Goal: Navigation & Orientation: Find specific page/section

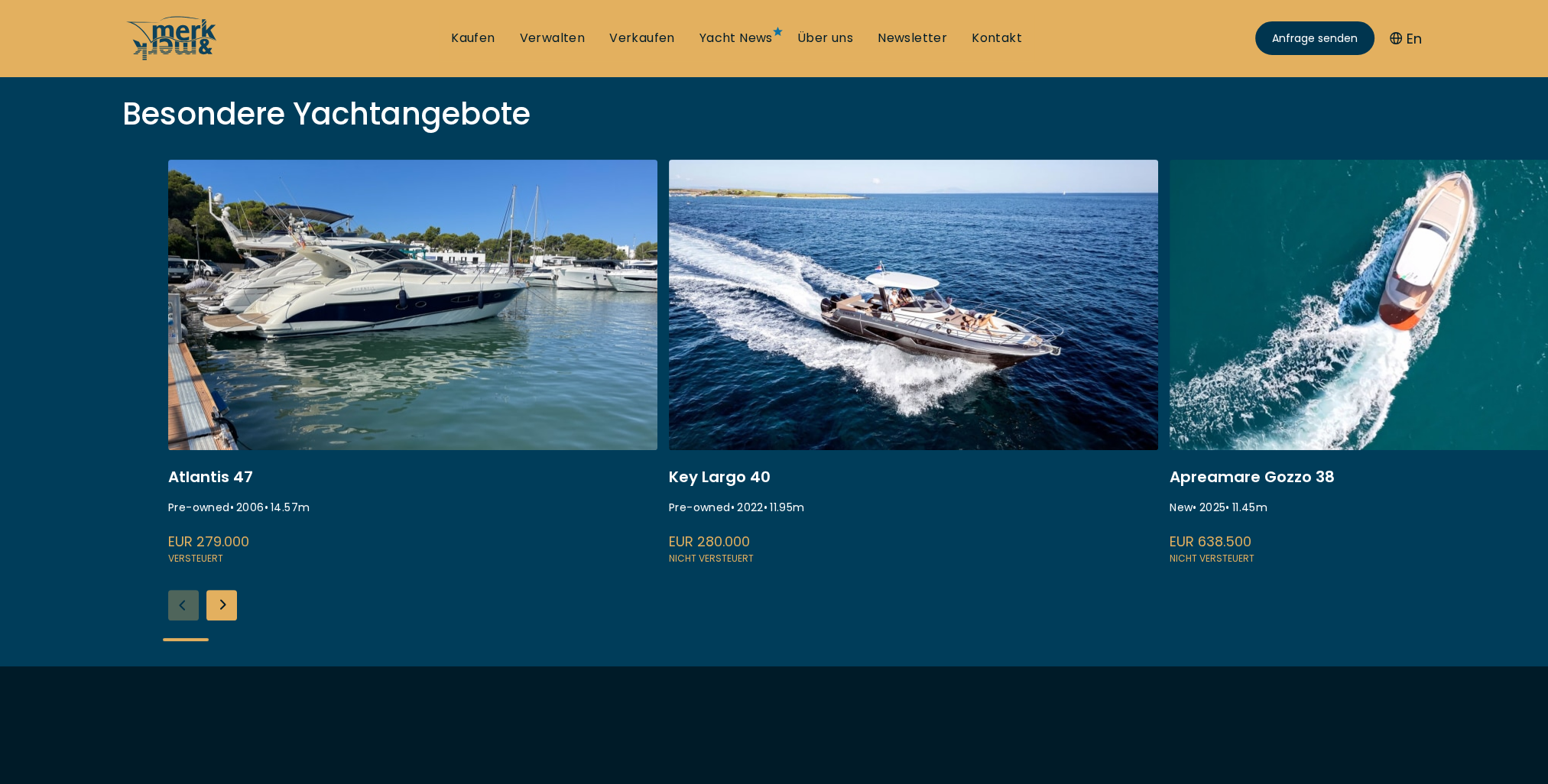
click at [225, 607] on div "Next slide" at bounding box center [222, 605] width 31 height 31
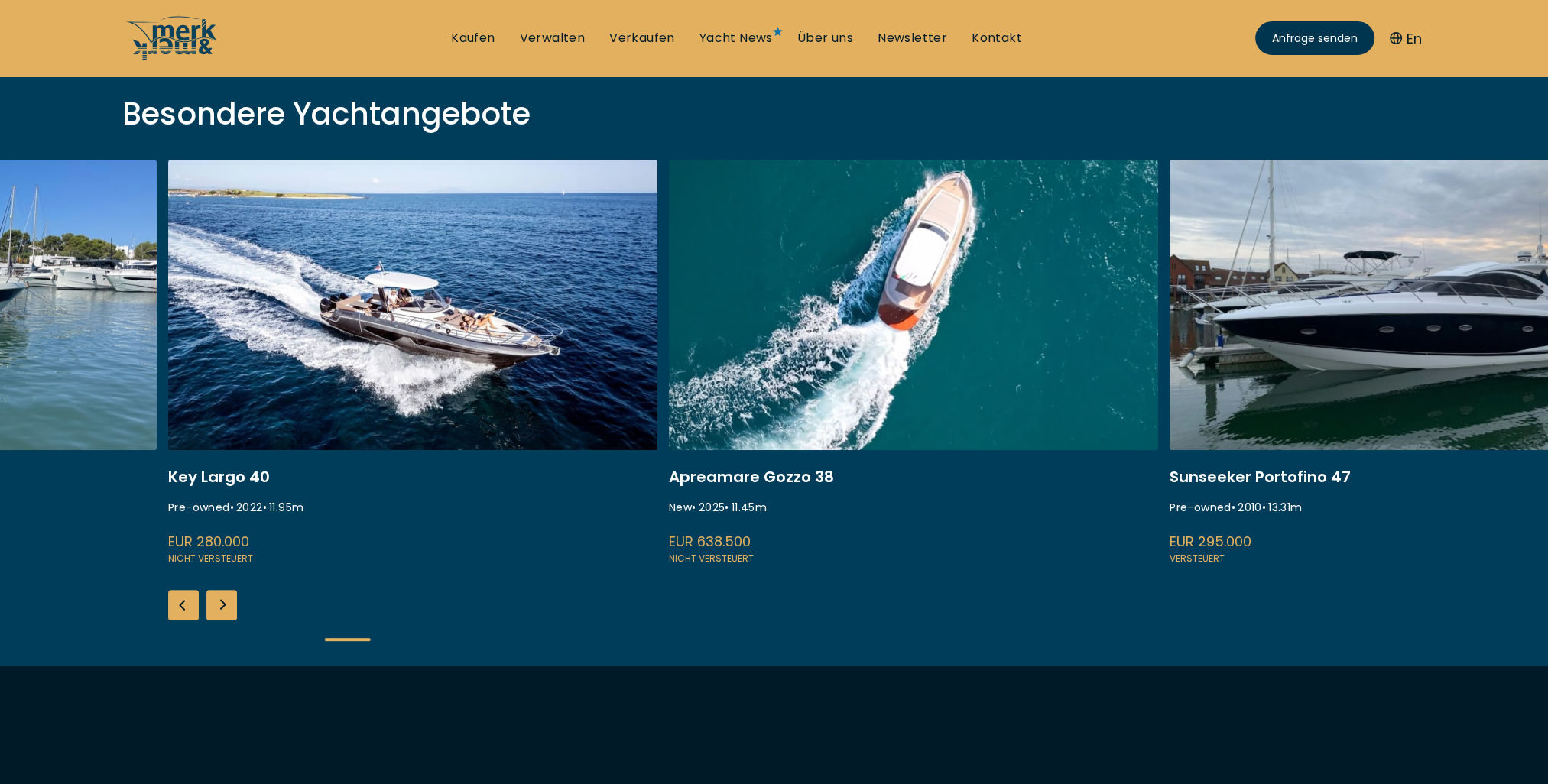
click at [225, 607] on div "Next slide" at bounding box center [222, 605] width 31 height 31
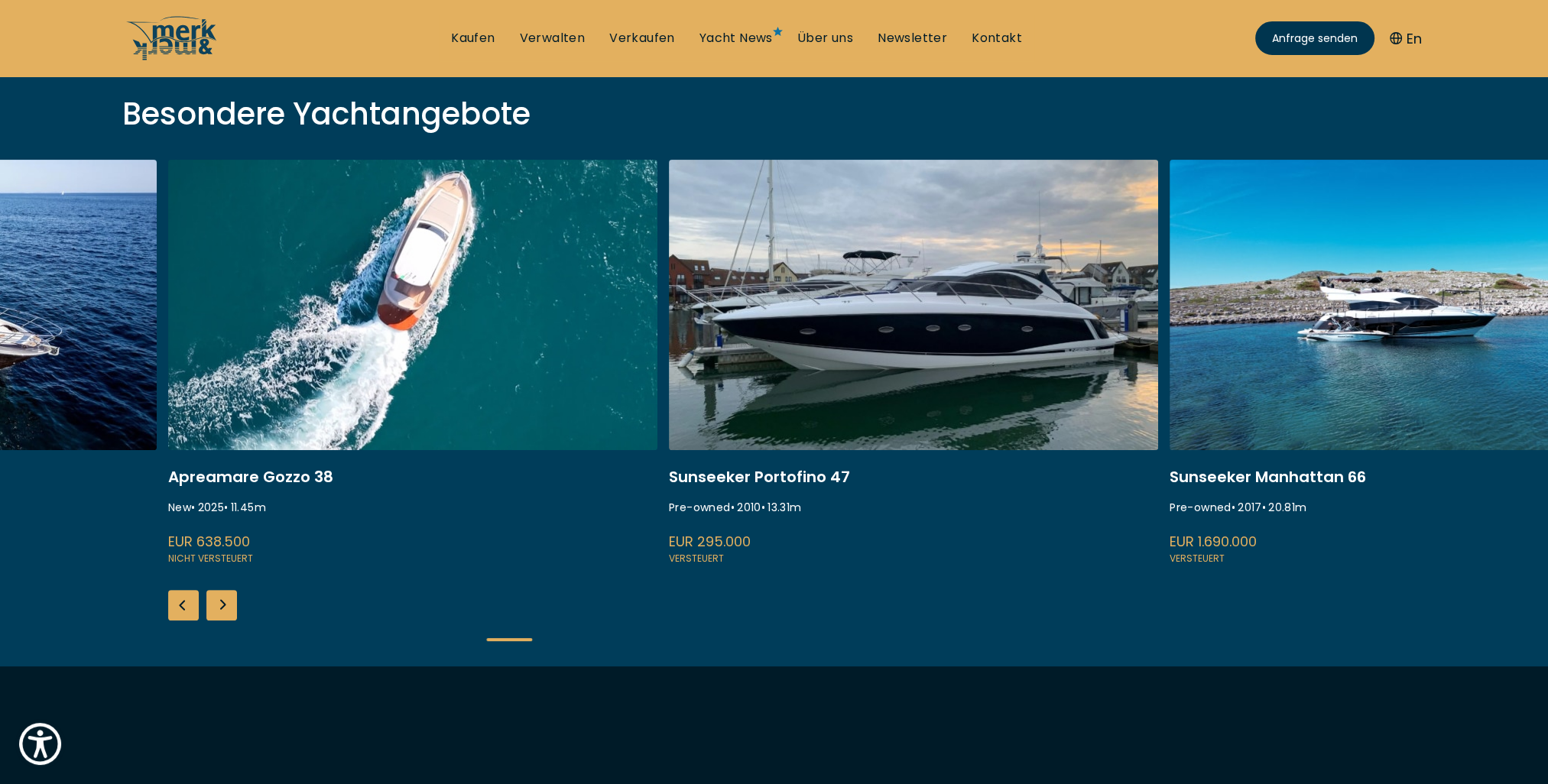
click at [227, 607] on div "Next slide" at bounding box center [222, 605] width 31 height 31
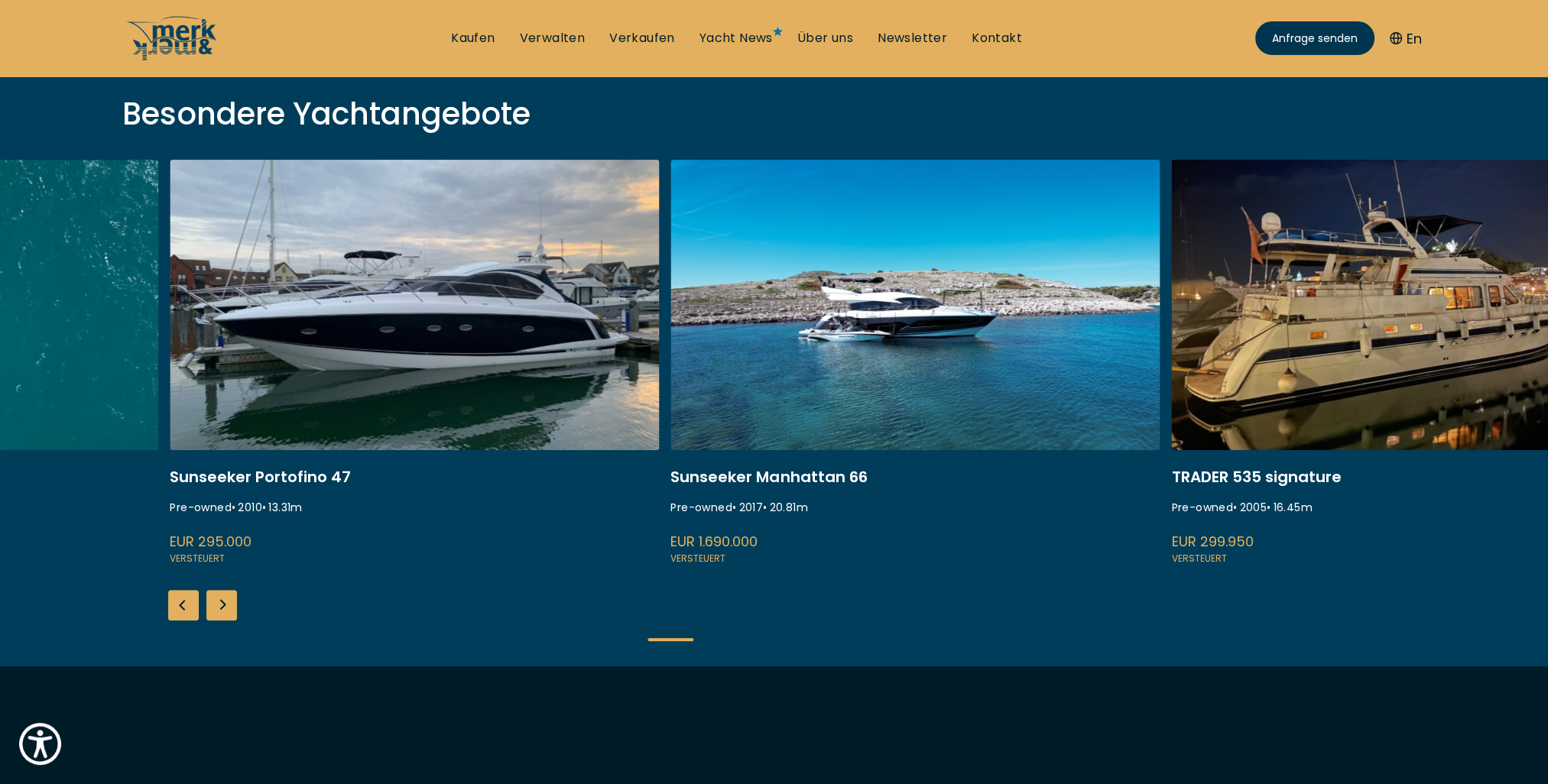
click at [232, 601] on div "Next slide" at bounding box center [222, 605] width 31 height 31
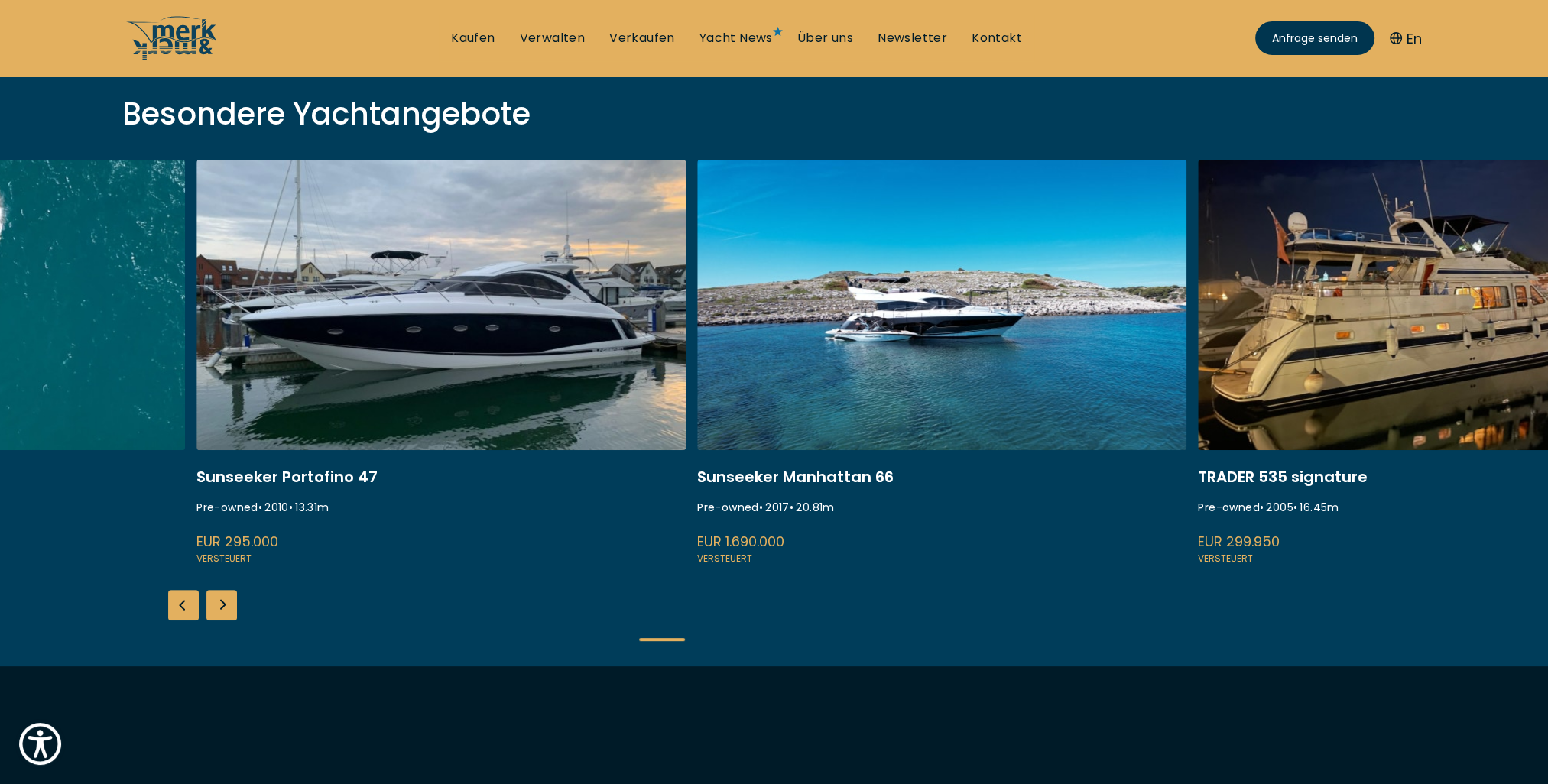
click at [223, 601] on div "Next slide" at bounding box center [222, 605] width 31 height 31
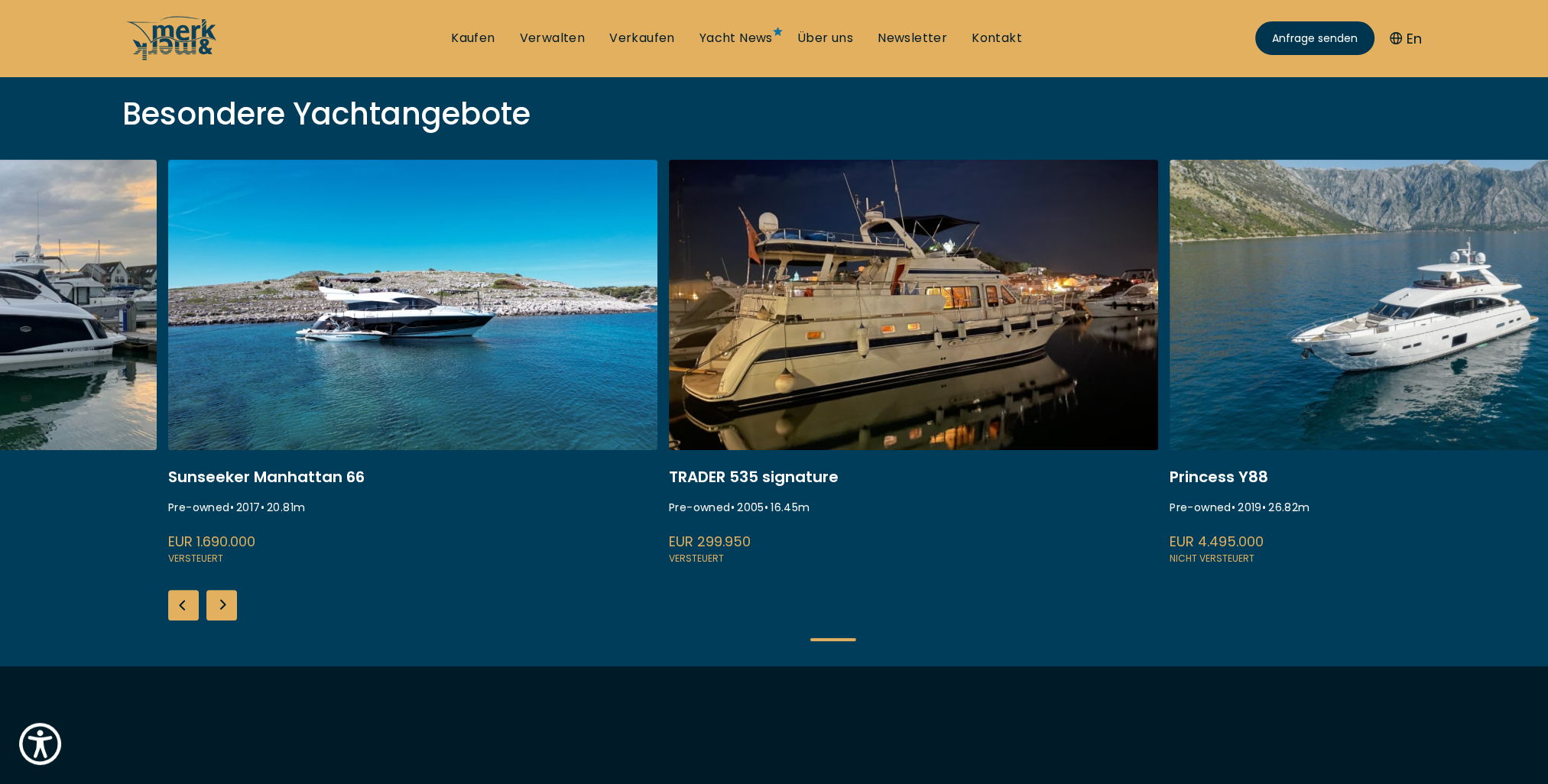
click at [223, 601] on div "Next slide" at bounding box center [222, 605] width 31 height 31
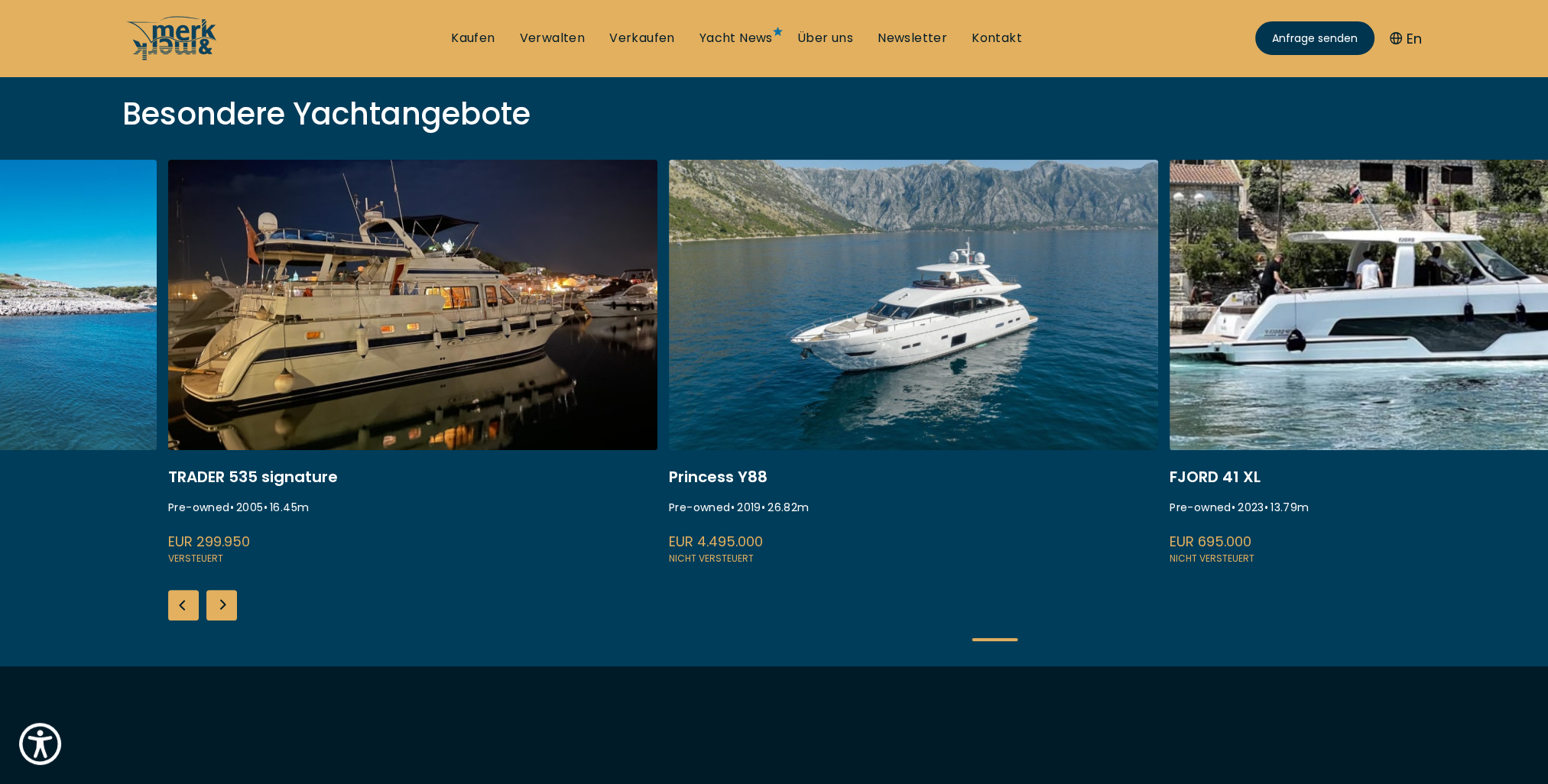
click at [223, 601] on div "Next slide" at bounding box center [222, 605] width 31 height 31
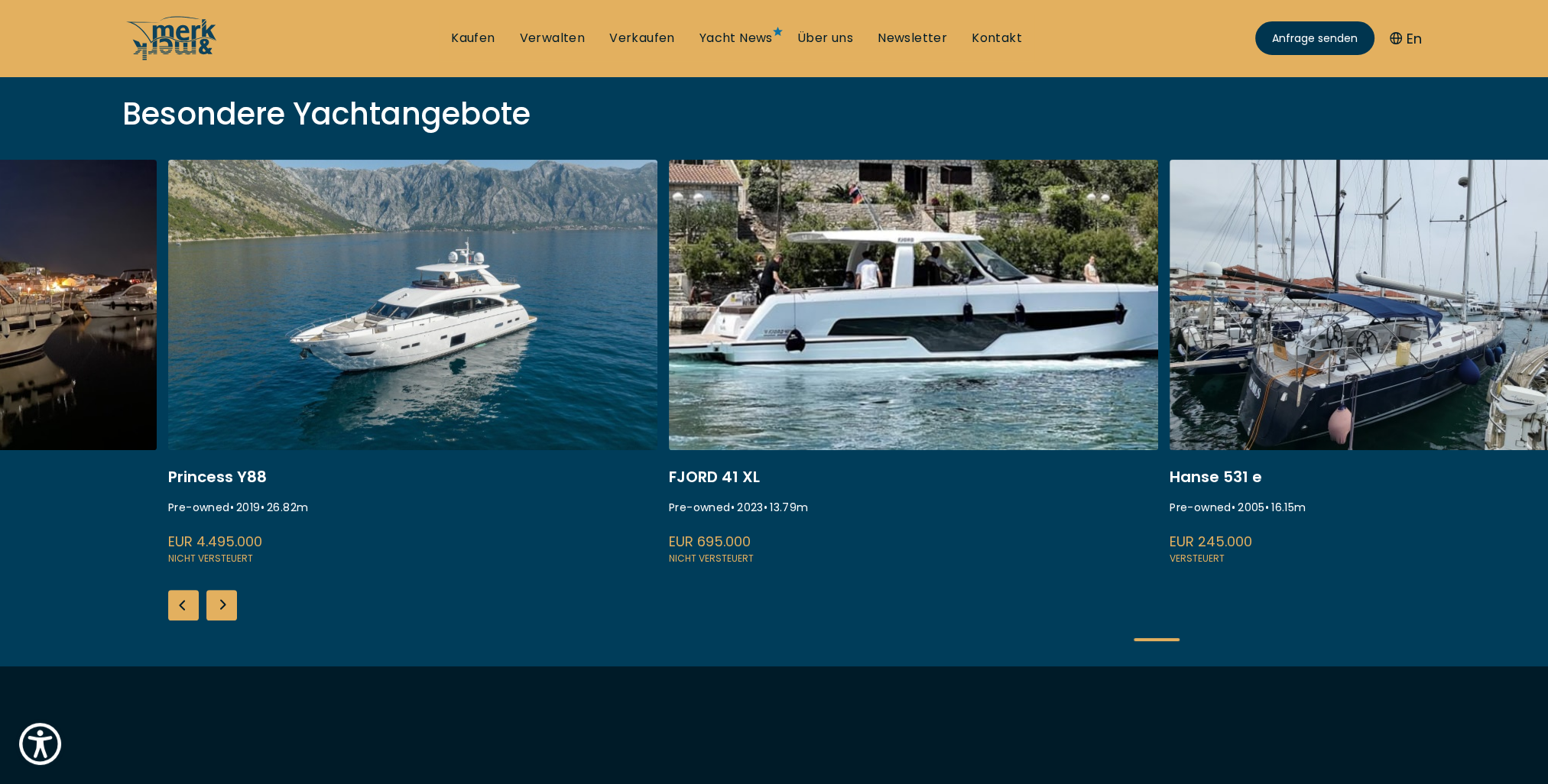
click at [223, 601] on div "Next slide" at bounding box center [222, 605] width 31 height 31
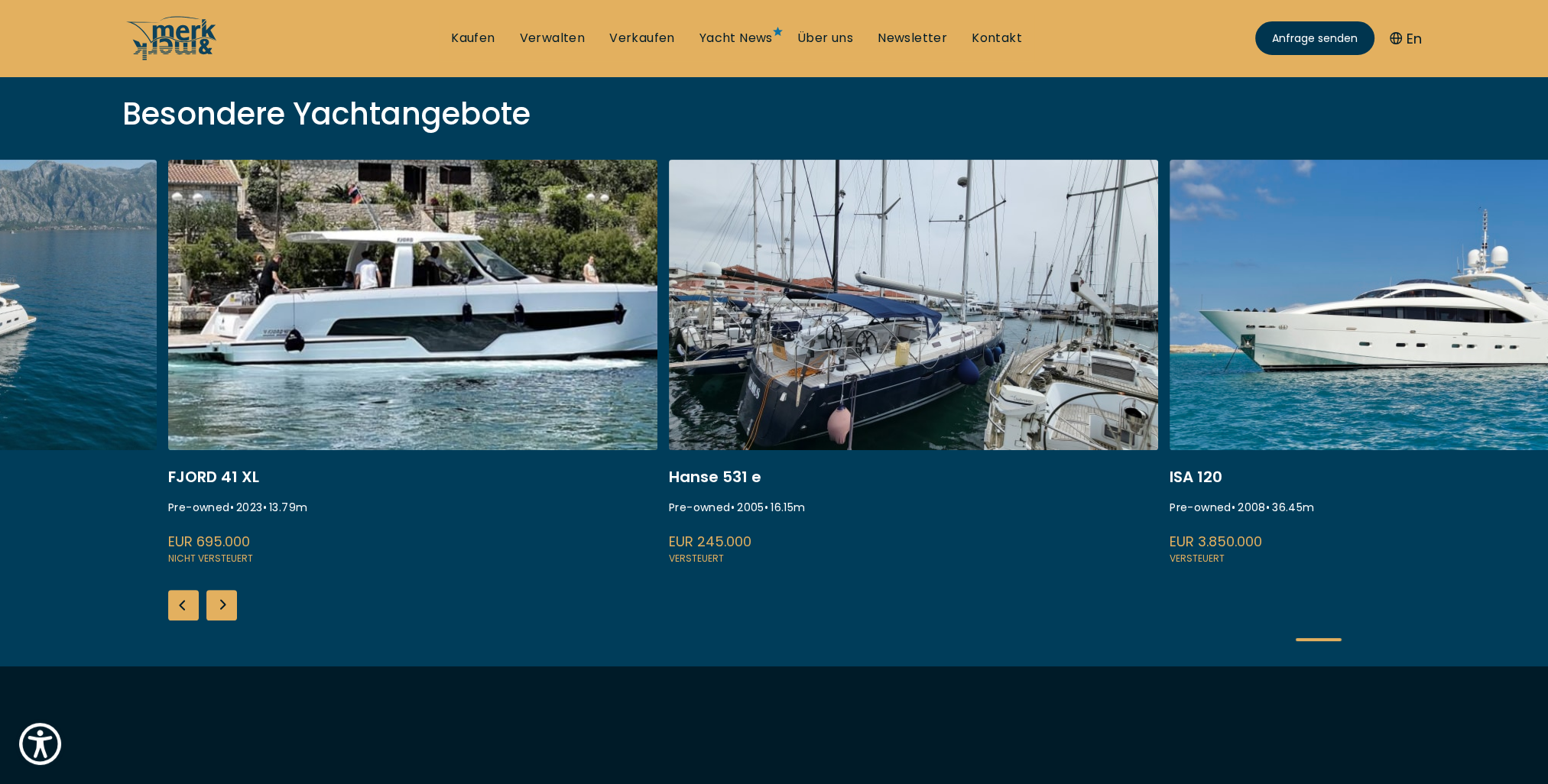
click at [223, 601] on div "Next slide" at bounding box center [222, 605] width 31 height 31
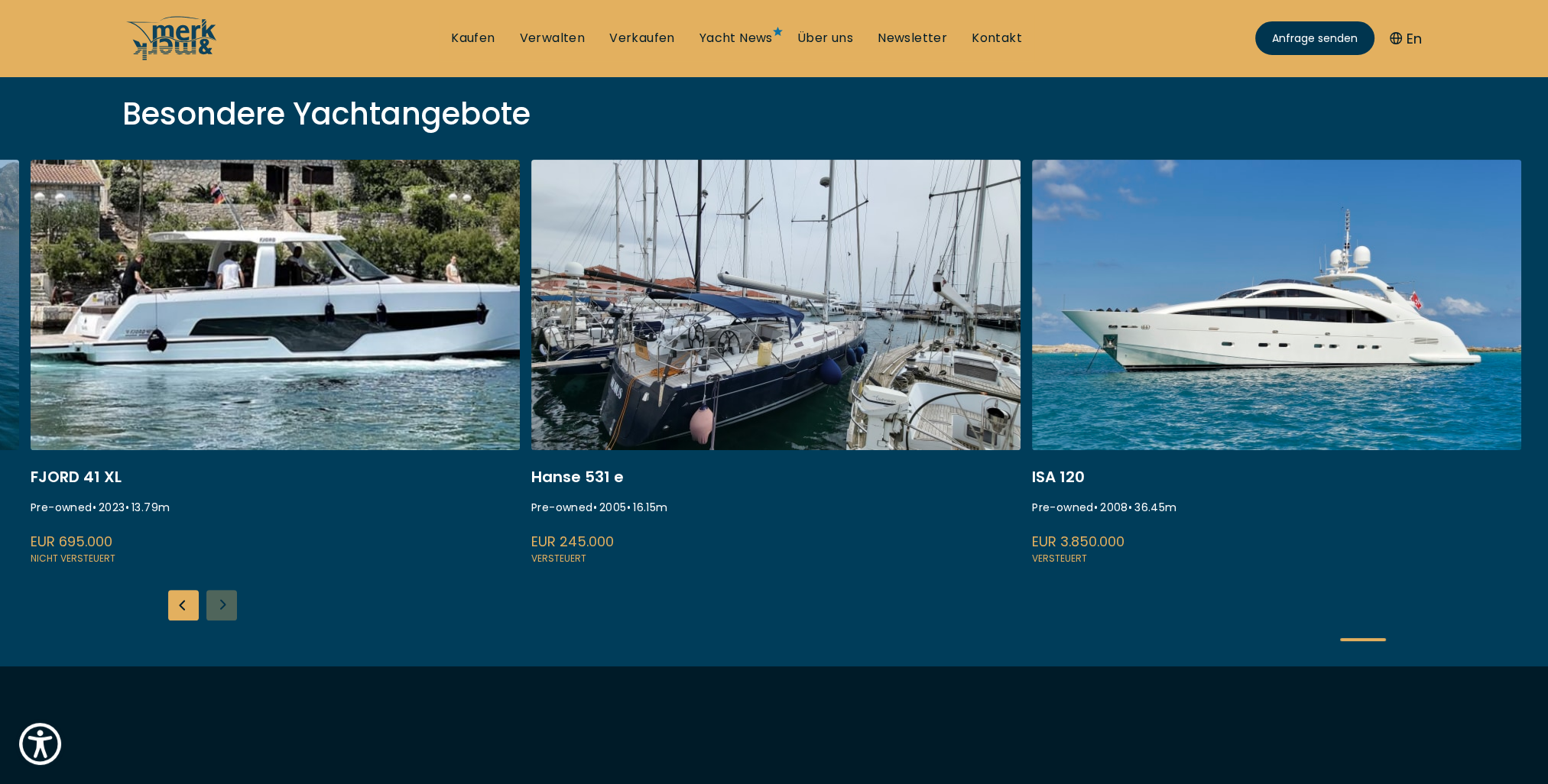
click at [223, 601] on div "Atlantis 47 Pre-owned • 2006 • 14.57 m EUR 279.000 Versteuert [GEOGRAPHIC_DATA]…" at bounding box center [774, 412] width 1548 height 506
